Goal: Check status: Check status

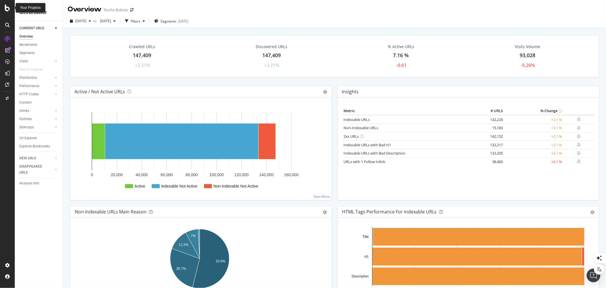
click at [9, 9] on icon at bounding box center [7, 8] width 5 height 7
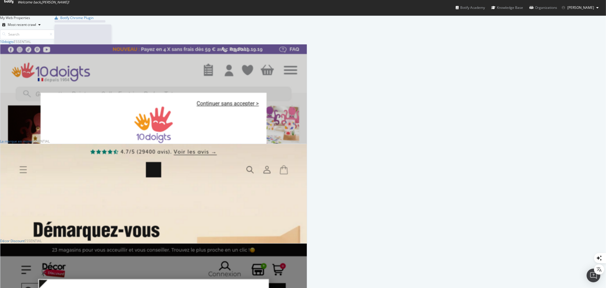
scroll to position [283, 597]
click at [55, 31] on input at bounding box center [27, 34] width 55 height 10
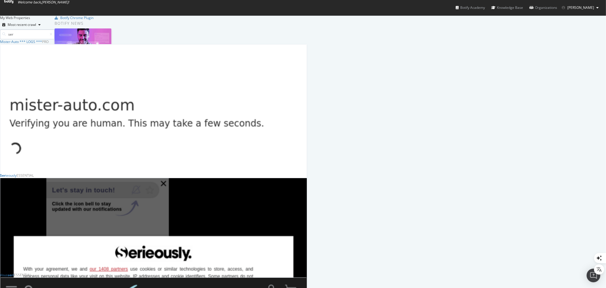
scroll to position [427, 302]
type input "ser"
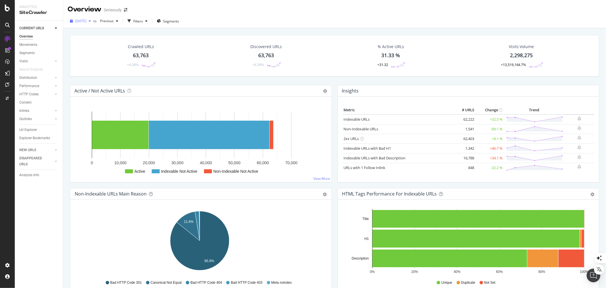
click at [83, 21] on span "2025 Sep. 2nd" at bounding box center [80, 20] width 11 height 5
click at [263, 28] on div "Crawled URLs 63,763 +4.39% Discovered URLs 63,763 +4.39% % Active URLs 31.33 % …" at bounding box center [334, 172] width 543 height 288
